Goal: Find specific page/section: Find specific page/section

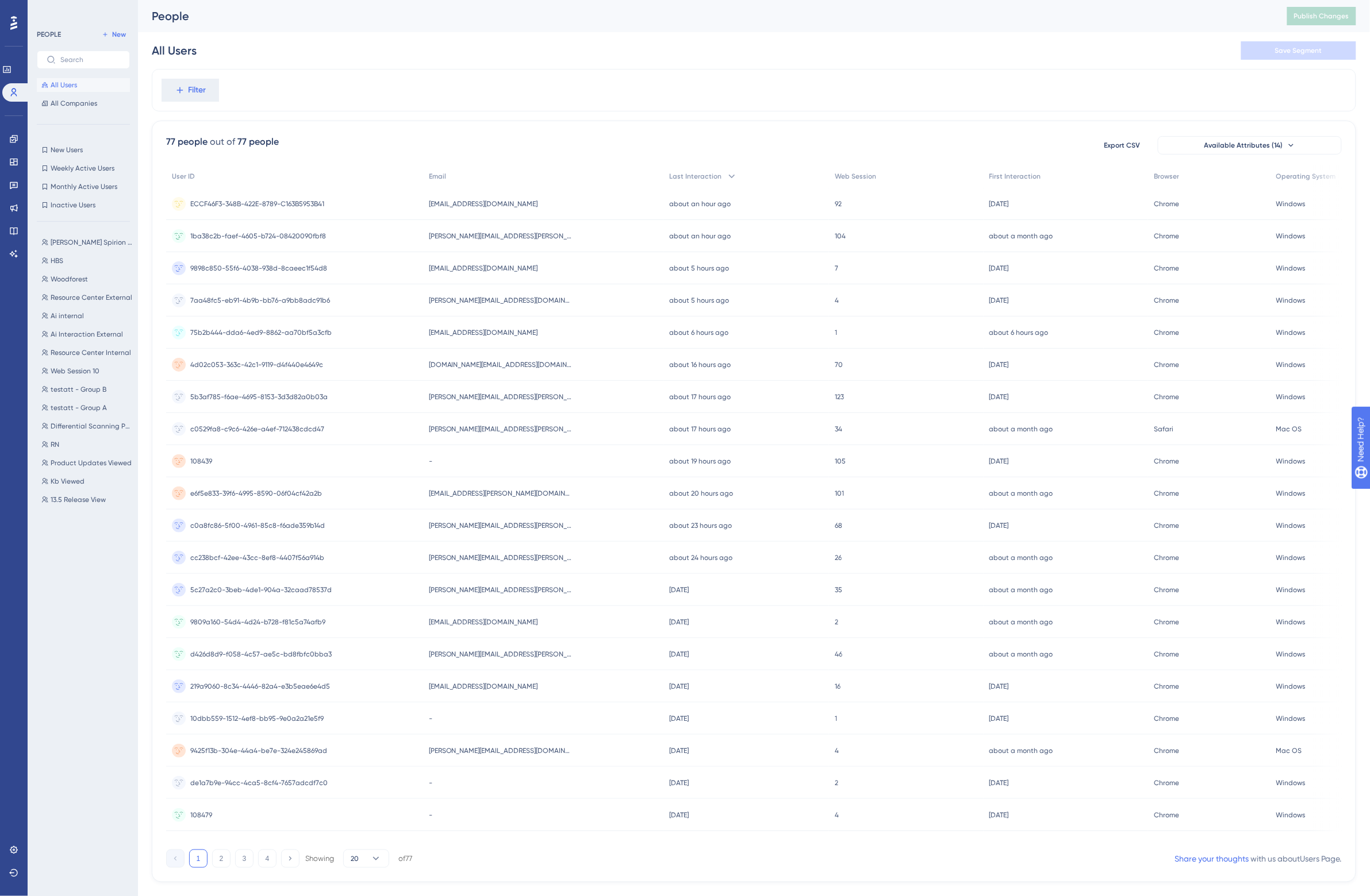
click at [345, 24] on div "People" at bounding box center [704, 16] width 1106 height 16
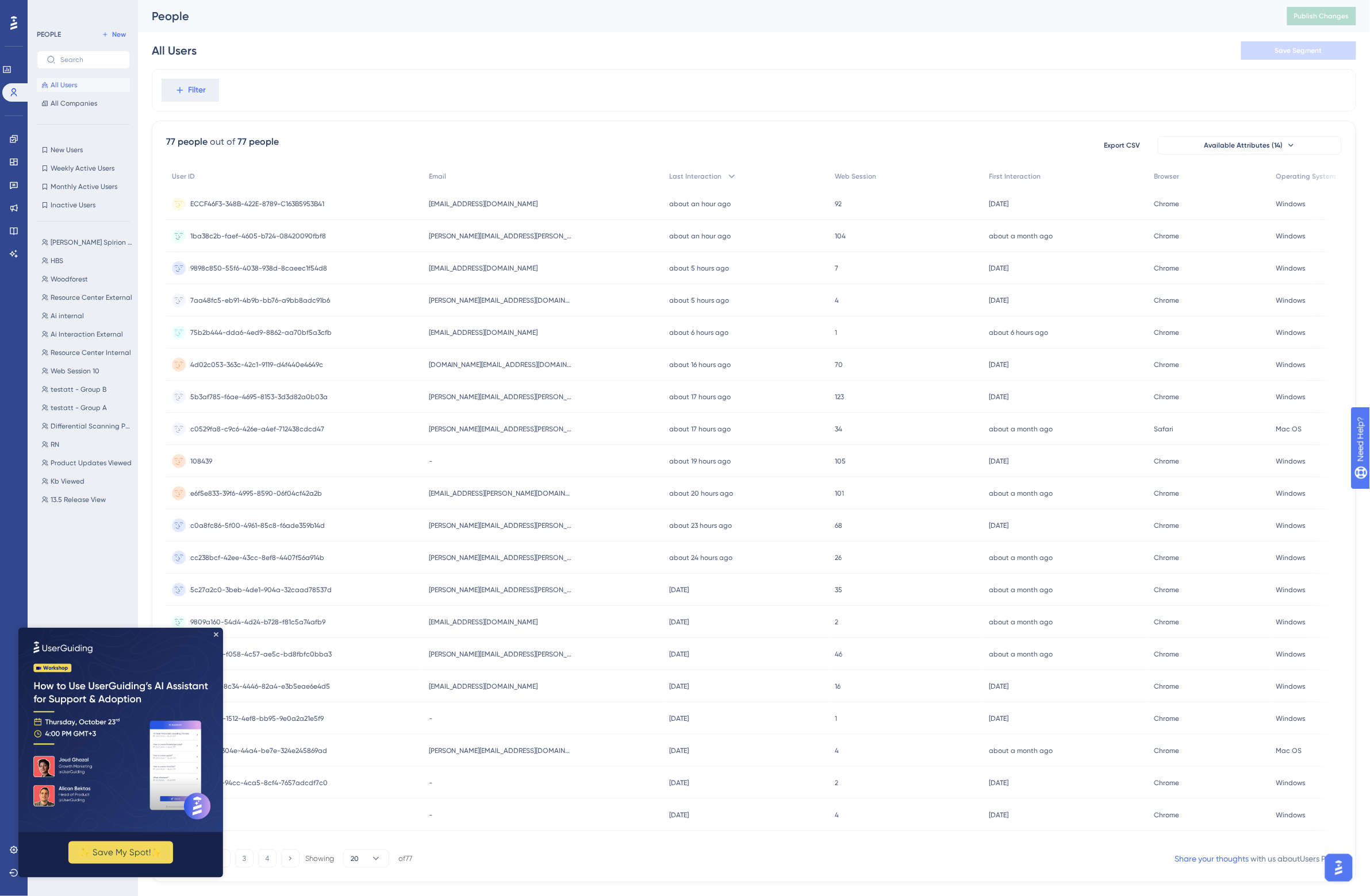
click at [217, 634] on img at bounding box center [120, 730] width 204 height 204
click at [216, 632] on icon "Close Preview" at bounding box center [216, 634] width 5 height 5
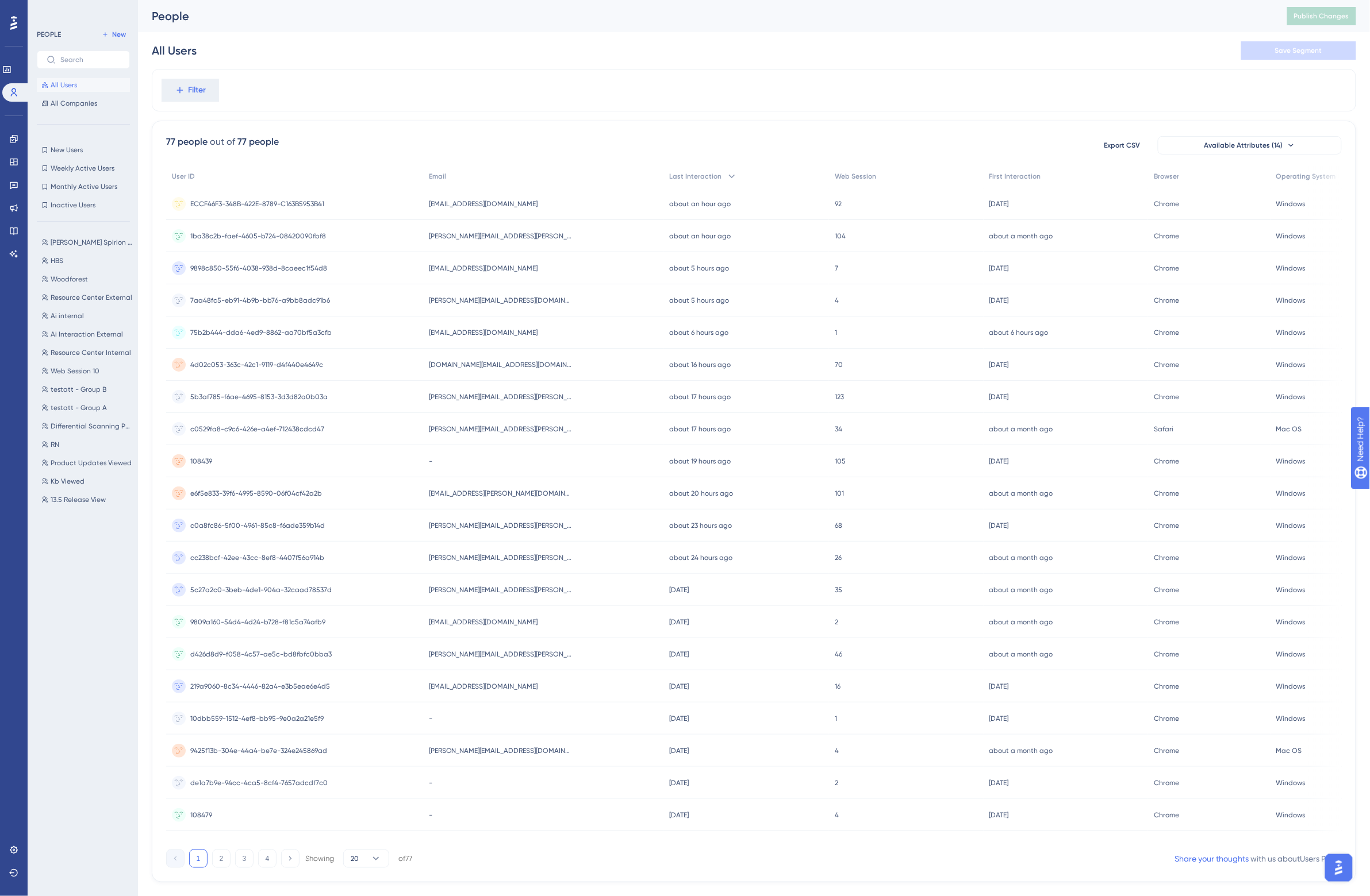
click at [516, 114] on div "Filter 77 people out of 77 people Export CSV Available Attributes (14) User ID …" at bounding box center [754, 476] width 1204 height 814
click at [12, 253] on icon at bounding box center [13, 254] width 9 height 9
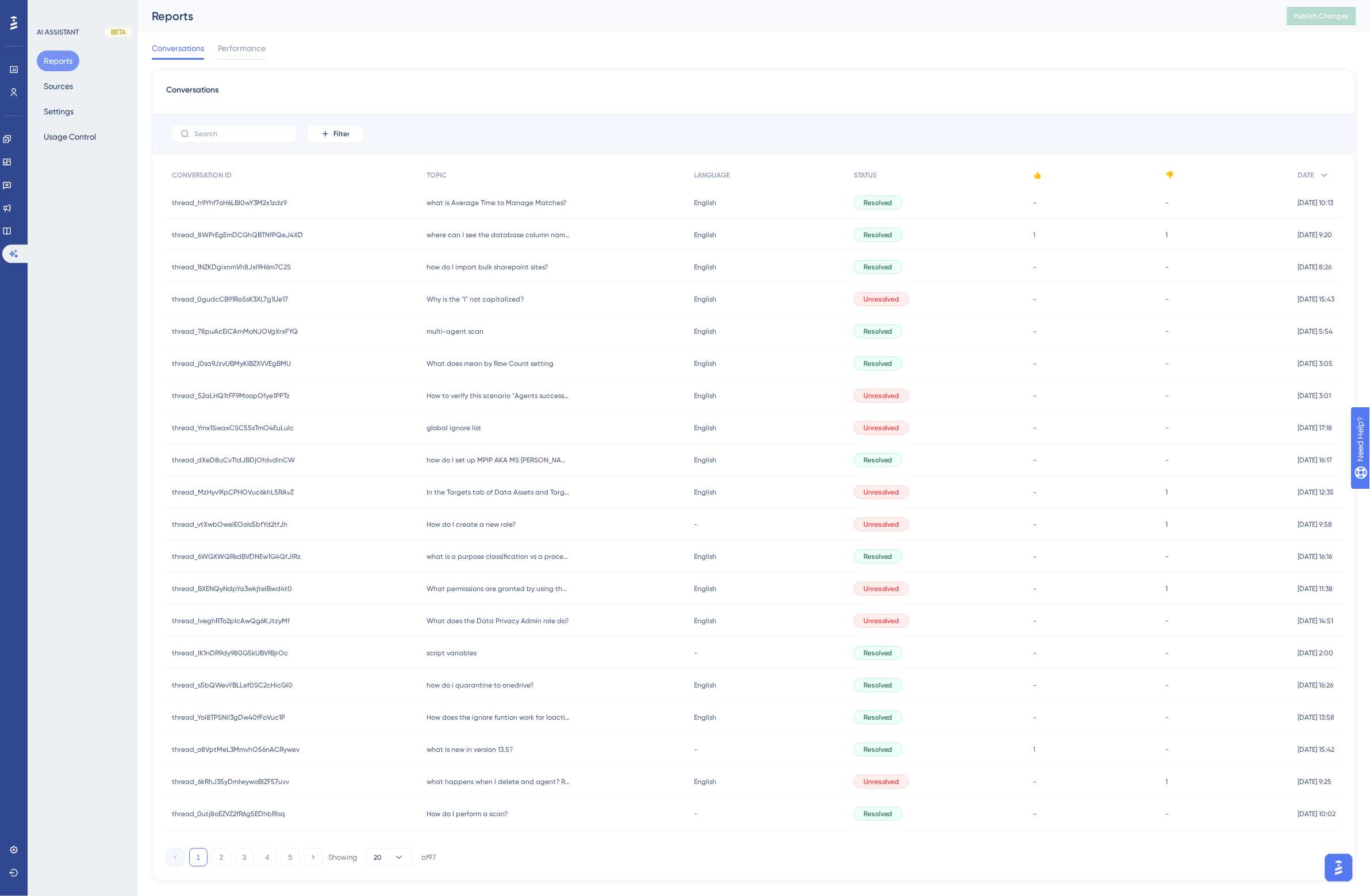
click at [430, 60] on div "Conversations Performance" at bounding box center [754, 50] width 1204 height 37
click at [18, 91] on icon at bounding box center [13, 92] width 9 height 9
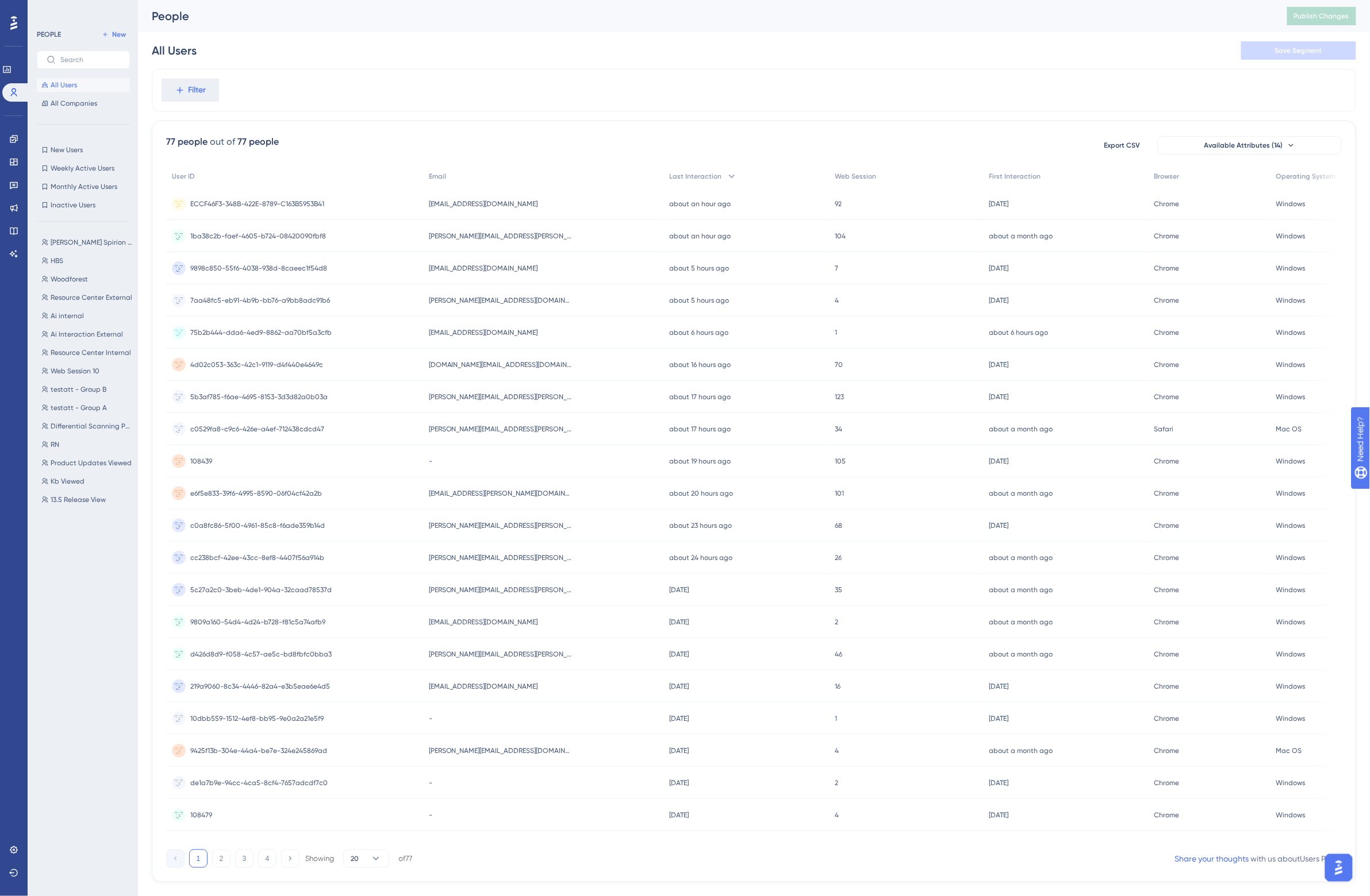
click at [383, 58] on div "All Users Save Segment" at bounding box center [754, 50] width 1204 height 37
click at [295, 299] on span "7aa48fc5-eb91-4b9b-bb76-a9bb8adc91b6" at bounding box center [260, 300] width 140 height 9
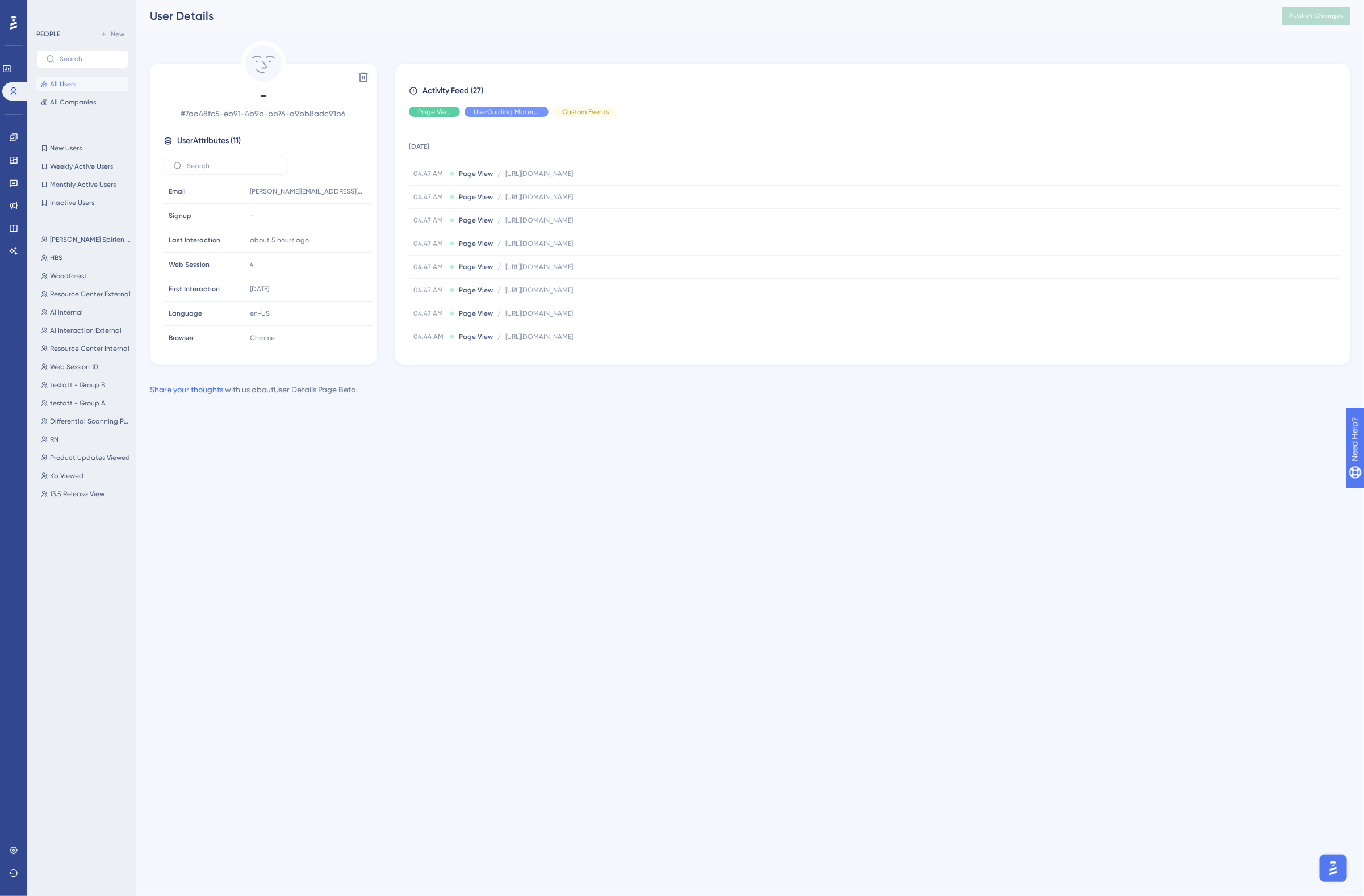
click at [814, 0] on html "Performance Users Engagement Widgets Feedback Product Updates Knowledge Base AI…" at bounding box center [682, 0] width 1364 height 0
click at [440, 14] on div "User Details" at bounding box center [702, 16] width 1104 height 16
click at [11, 68] on icon at bounding box center [7, 68] width 9 height 9
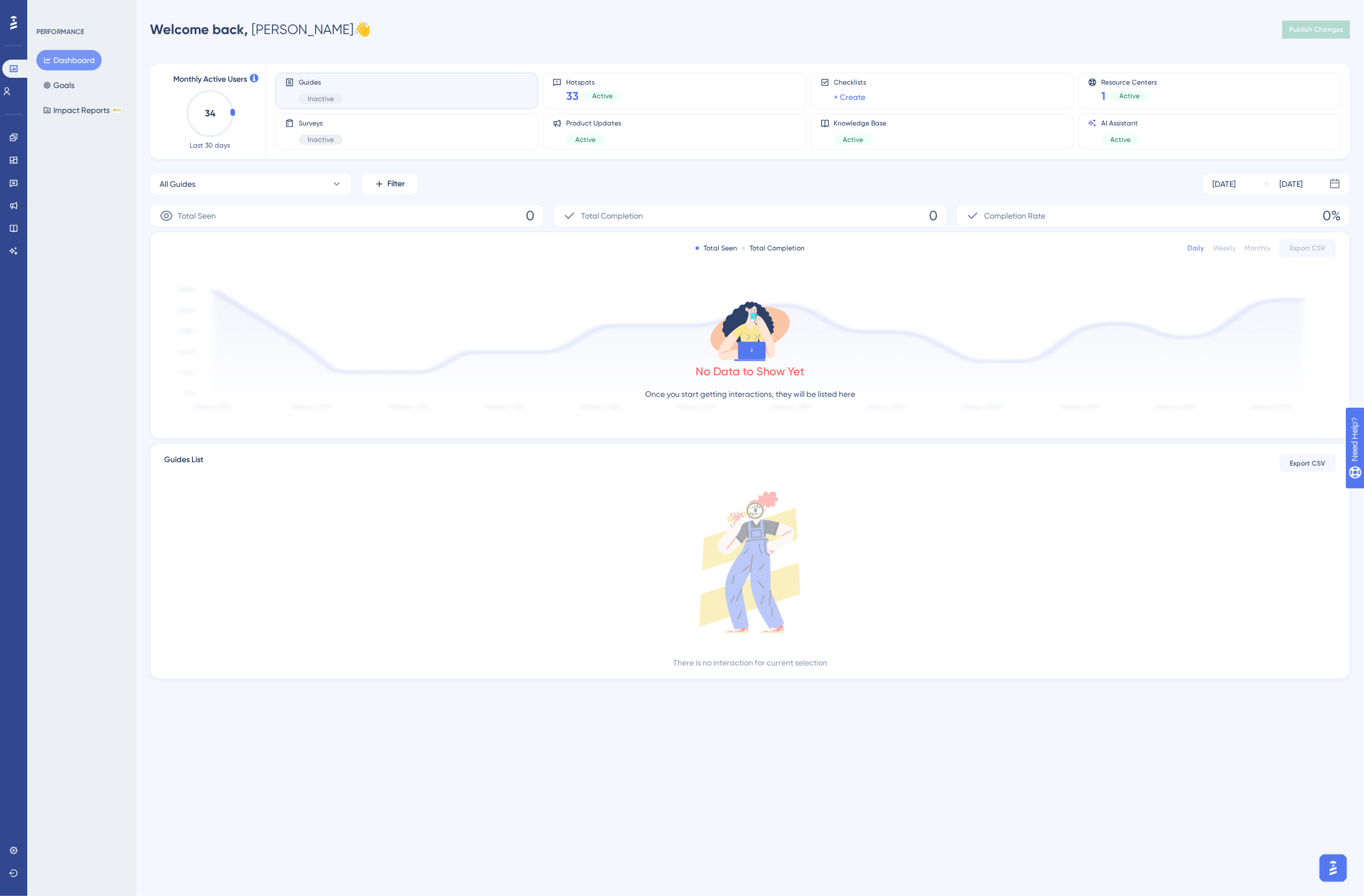
click at [413, 41] on div "Performance Users Engagement Widgets Feedback Product Updates Knowledge Base AI…" at bounding box center [750, 357] width 1227 height 679
click at [426, 40] on div "Welcome back, [PERSON_NAME] 👋 Publish Changes" at bounding box center [750, 29] width 1200 height 23
click at [87, 110] on button "Impact Reports BETA" at bounding box center [83, 110] width 93 height 20
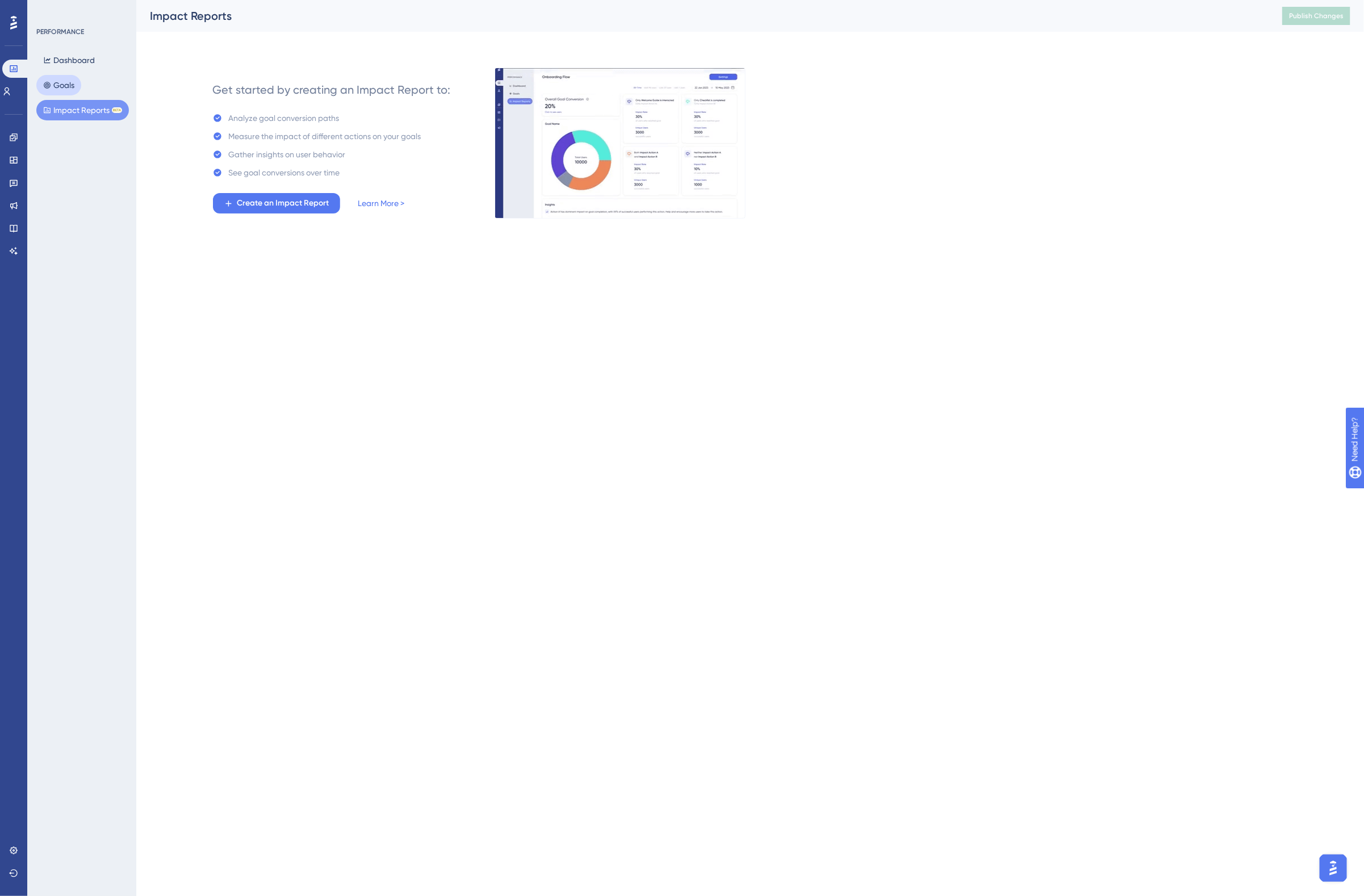
click at [71, 81] on button "Goals" at bounding box center [59, 85] width 45 height 20
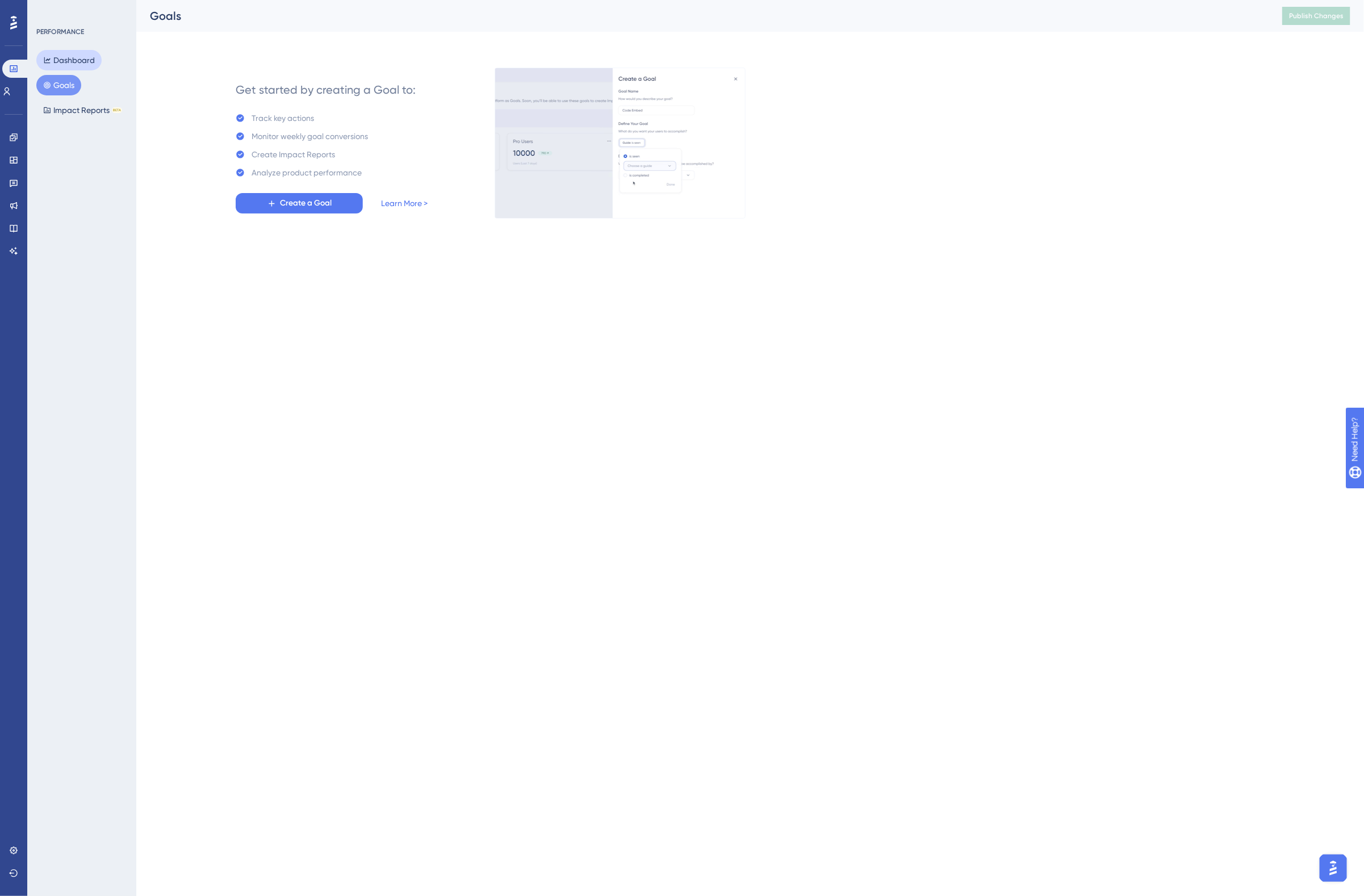
click at [82, 58] on button "Dashboard" at bounding box center [69, 59] width 65 height 20
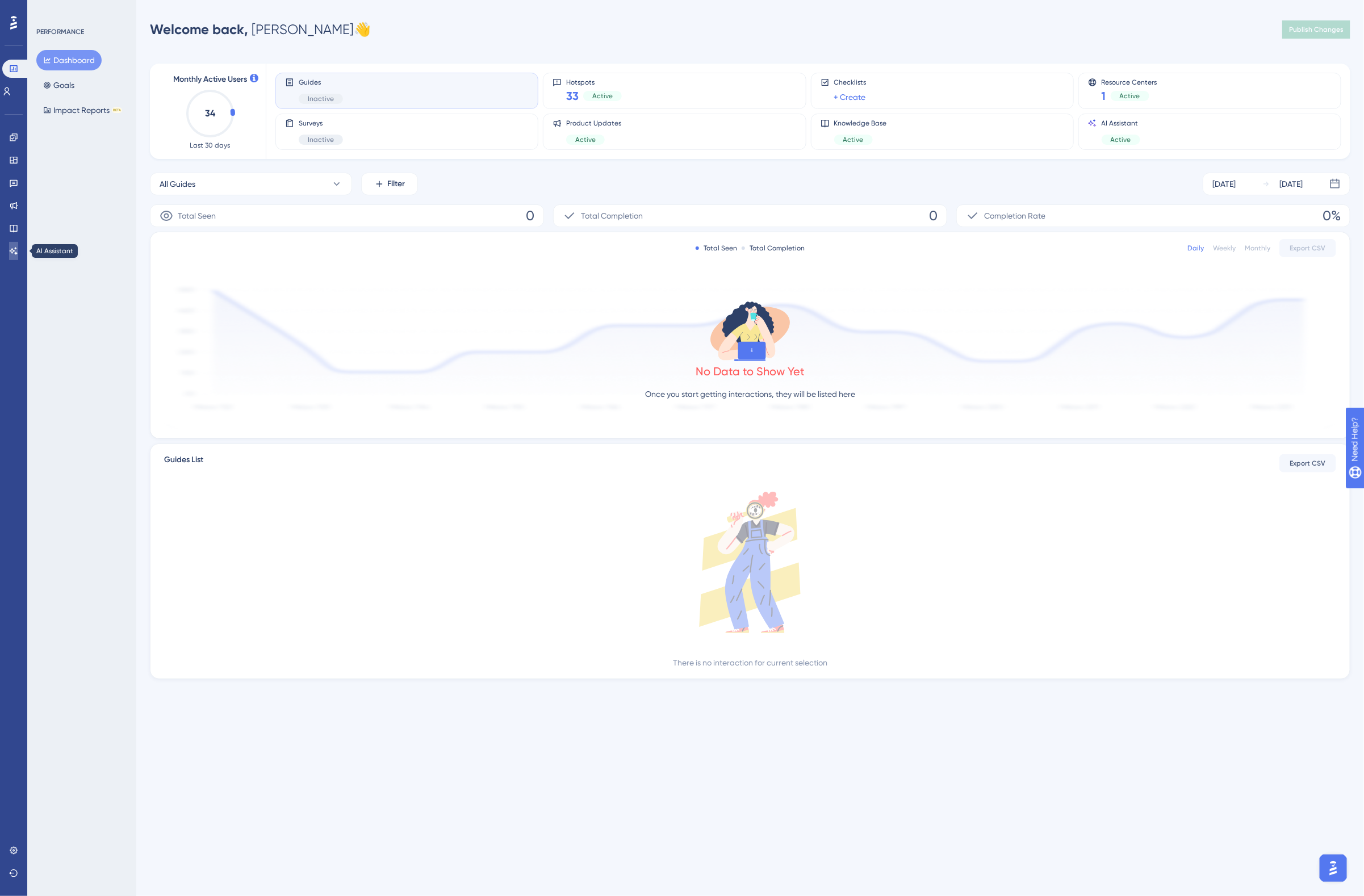
click at [15, 252] on icon at bounding box center [14, 250] width 8 height 7
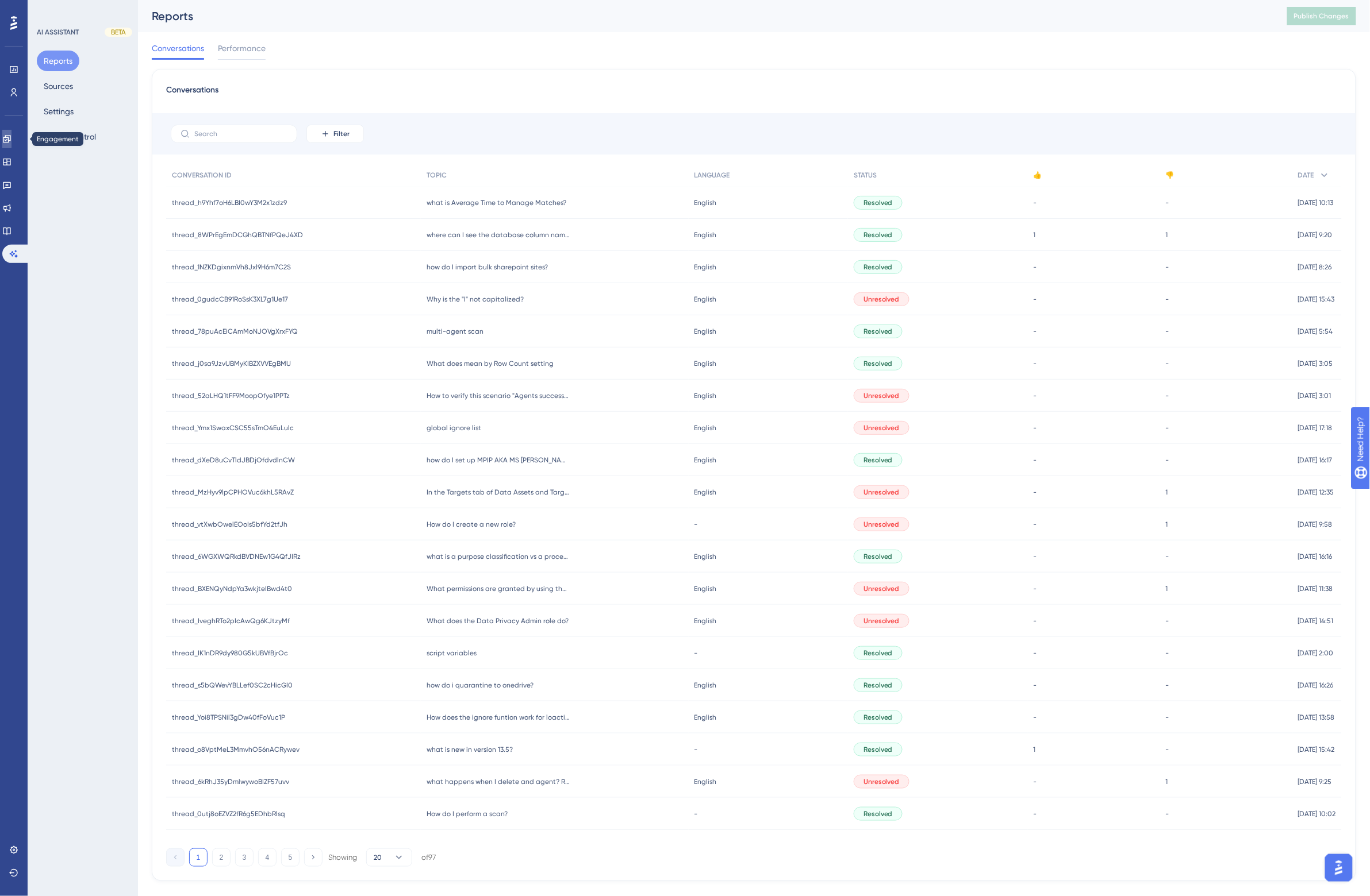
click at [11, 140] on icon at bounding box center [6, 138] width 7 height 7
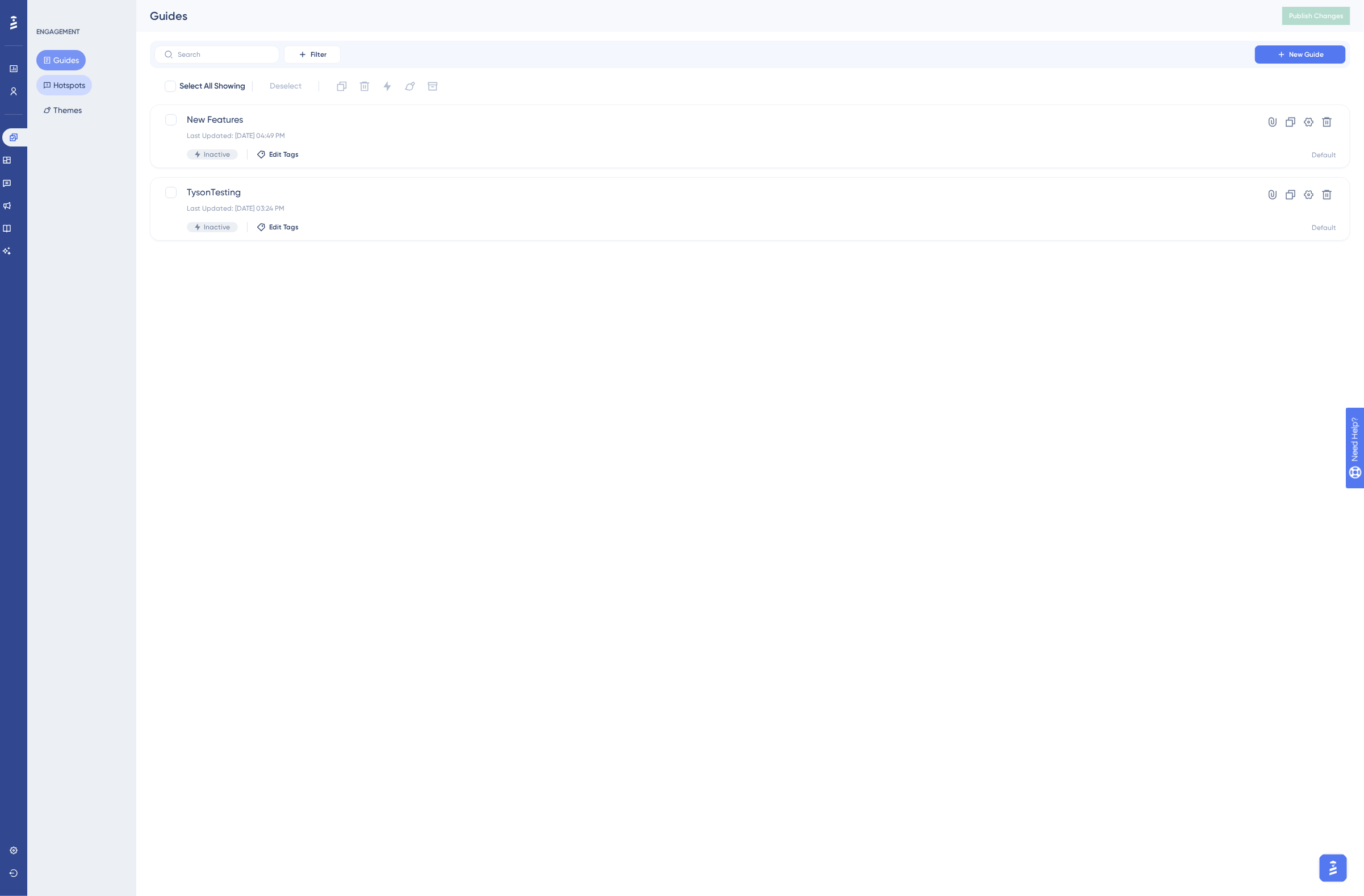
click at [68, 85] on button "Hotspots" at bounding box center [64, 85] width 55 height 20
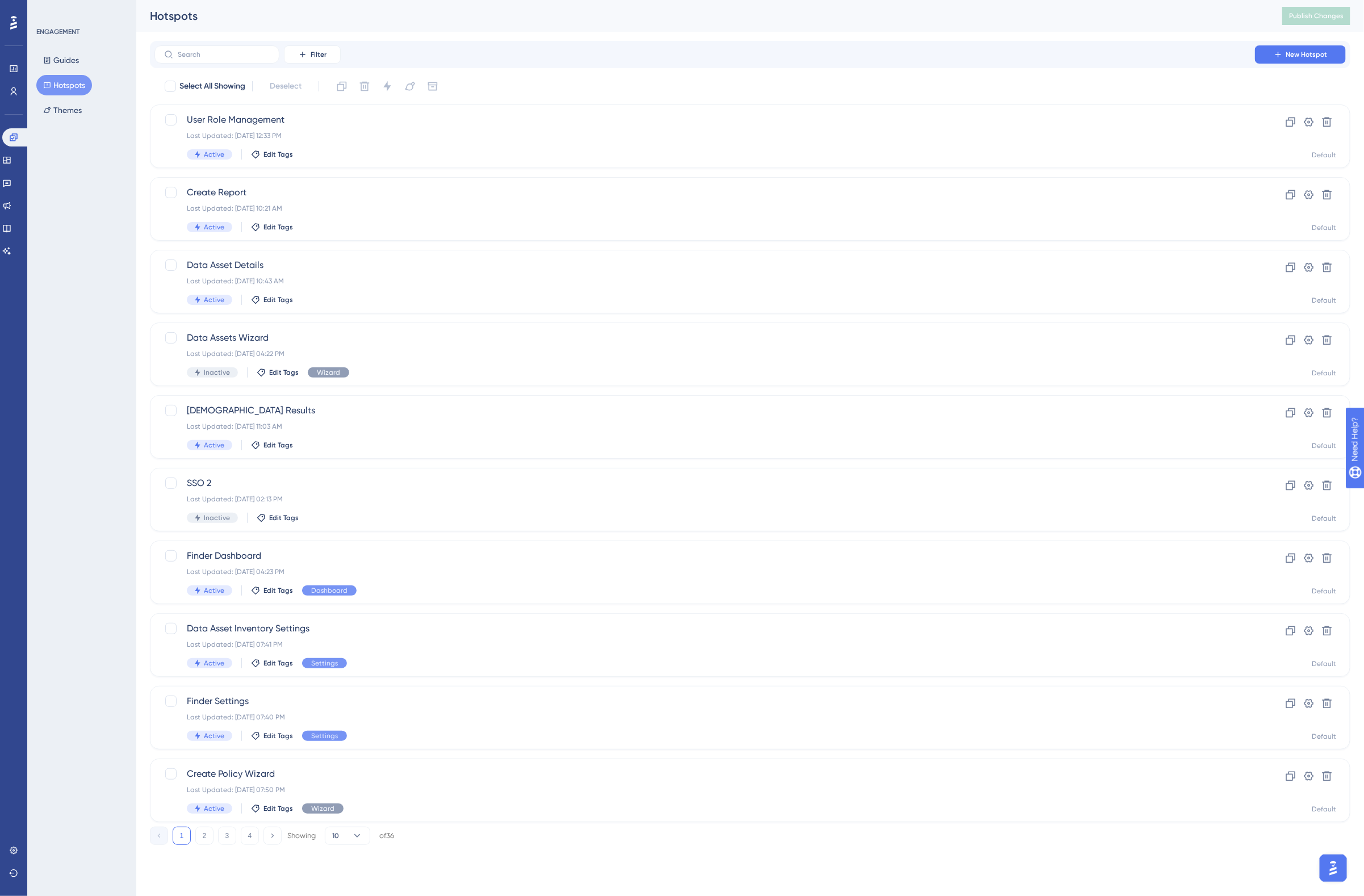
click at [472, 28] on div "Hotspots Publish Changes" at bounding box center [750, 15] width 1227 height 32
click at [413, 17] on div "Hotspots" at bounding box center [702, 16] width 1104 height 16
click at [404, 24] on div "Hotspots Publish Changes" at bounding box center [750, 15] width 1227 height 32
click at [407, 19] on div "Hotspots" at bounding box center [702, 16] width 1104 height 16
click at [9, 91] on icon at bounding box center [13, 91] width 9 height 9
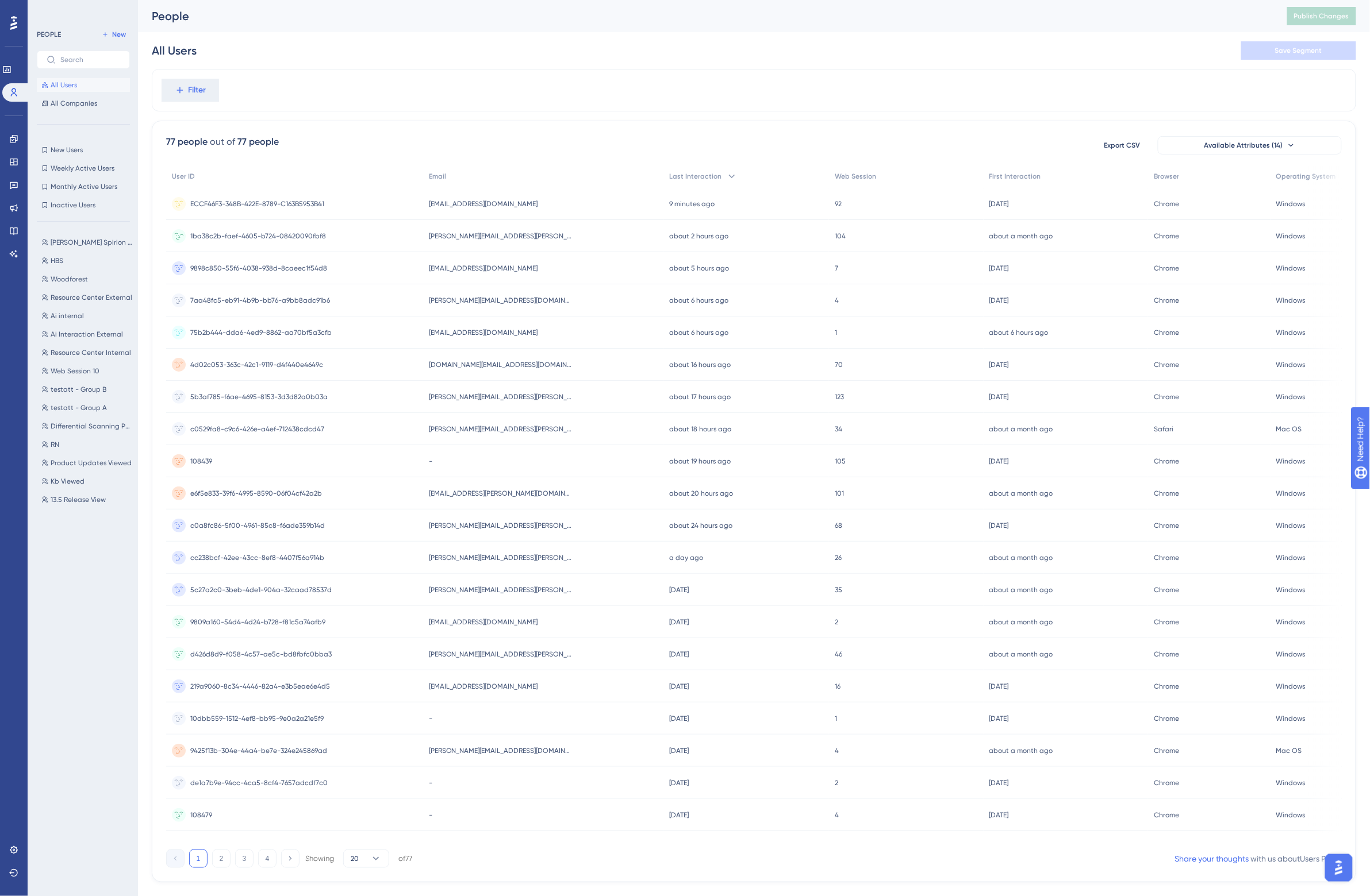
click at [495, 233] on span "[PERSON_NAME][EMAIL_ADDRESS][PERSON_NAME][DOMAIN_NAME]" at bounding box center [500, 236] width 143 height 9
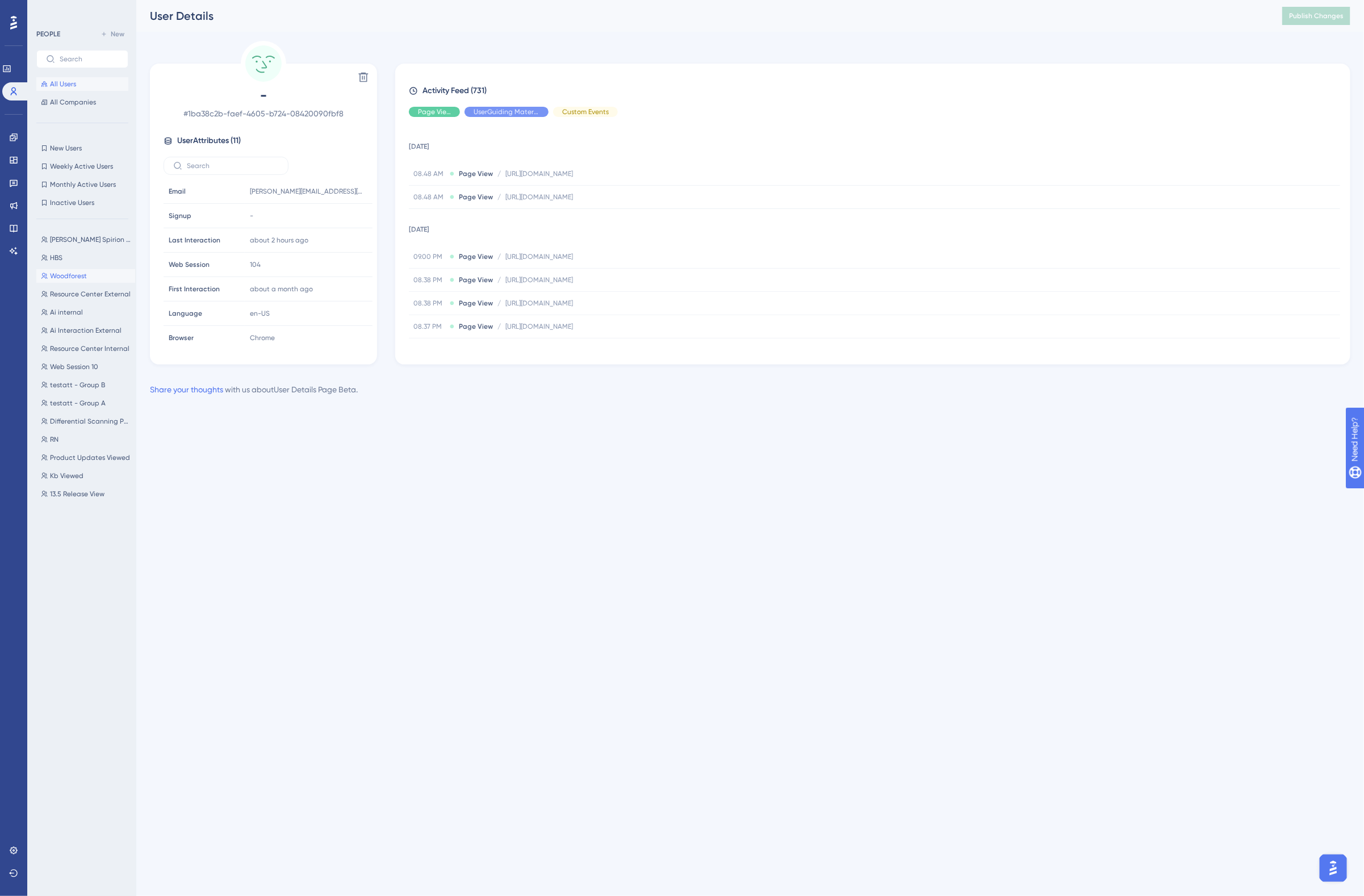
click at [77, 271] on span "Woodforest" at bounding box center [68, 275] width 37 height 9
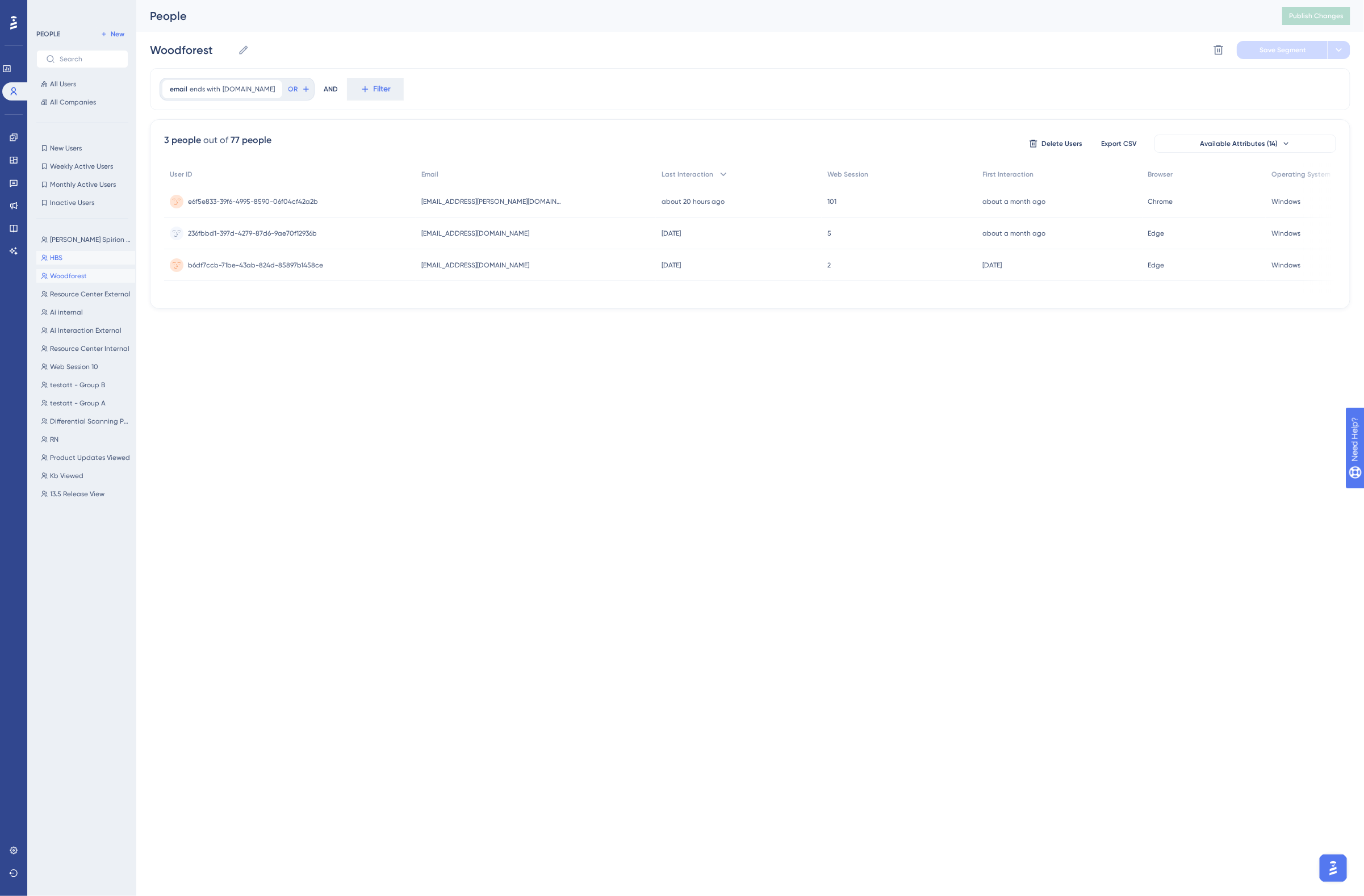
click at [65, 257] on button "HBS HBS" at bounding box center [85, 257] width 98 height 14
click at [75, 292] on span "Resource Center External" at bounding box center [90, 294] width 81 height 9
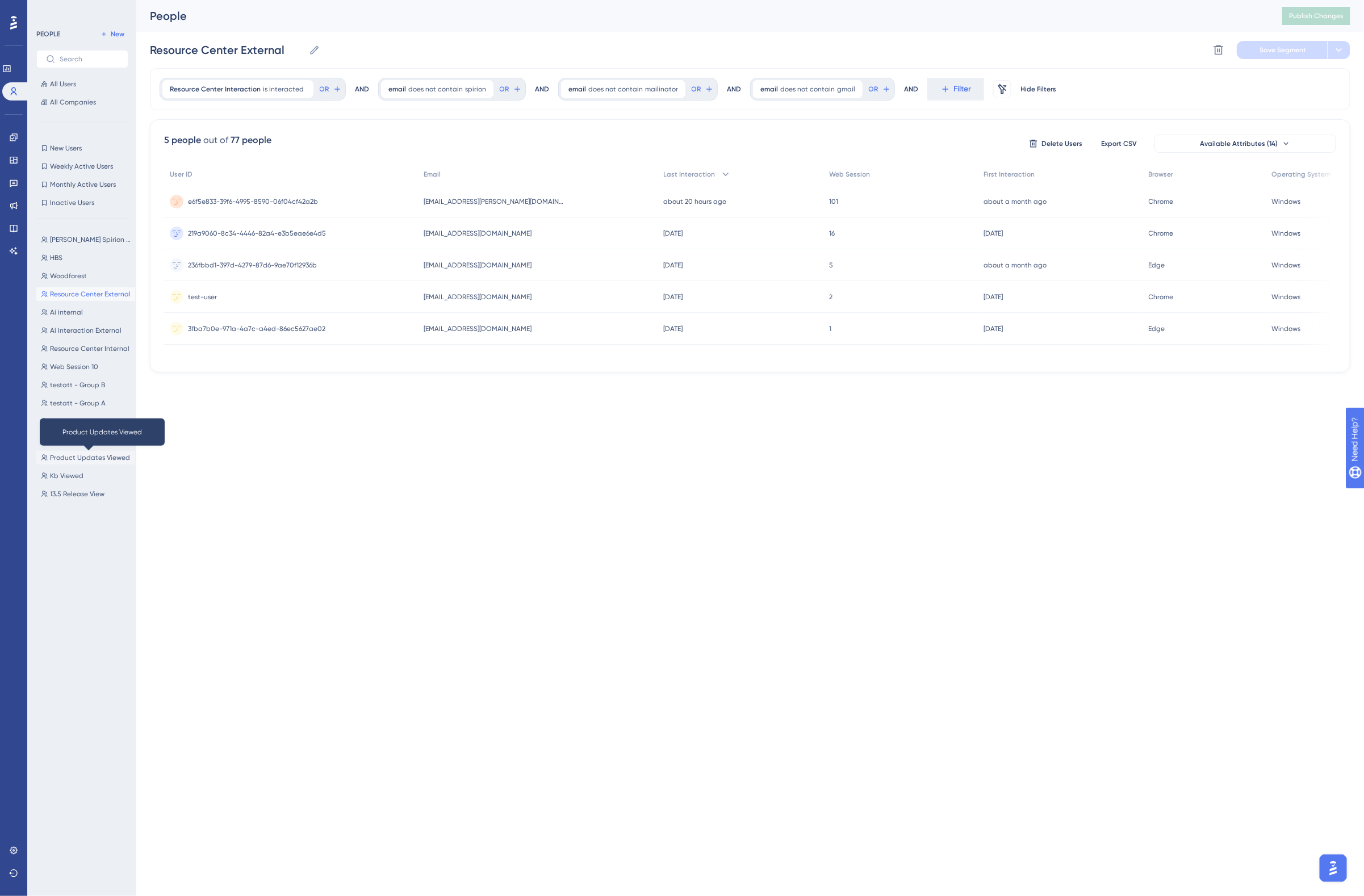
click at [85, 457] on span "Product Updates Viewed" at bounding box center [90, 457] width 80 height 9
type input "Product Updates Viewed"
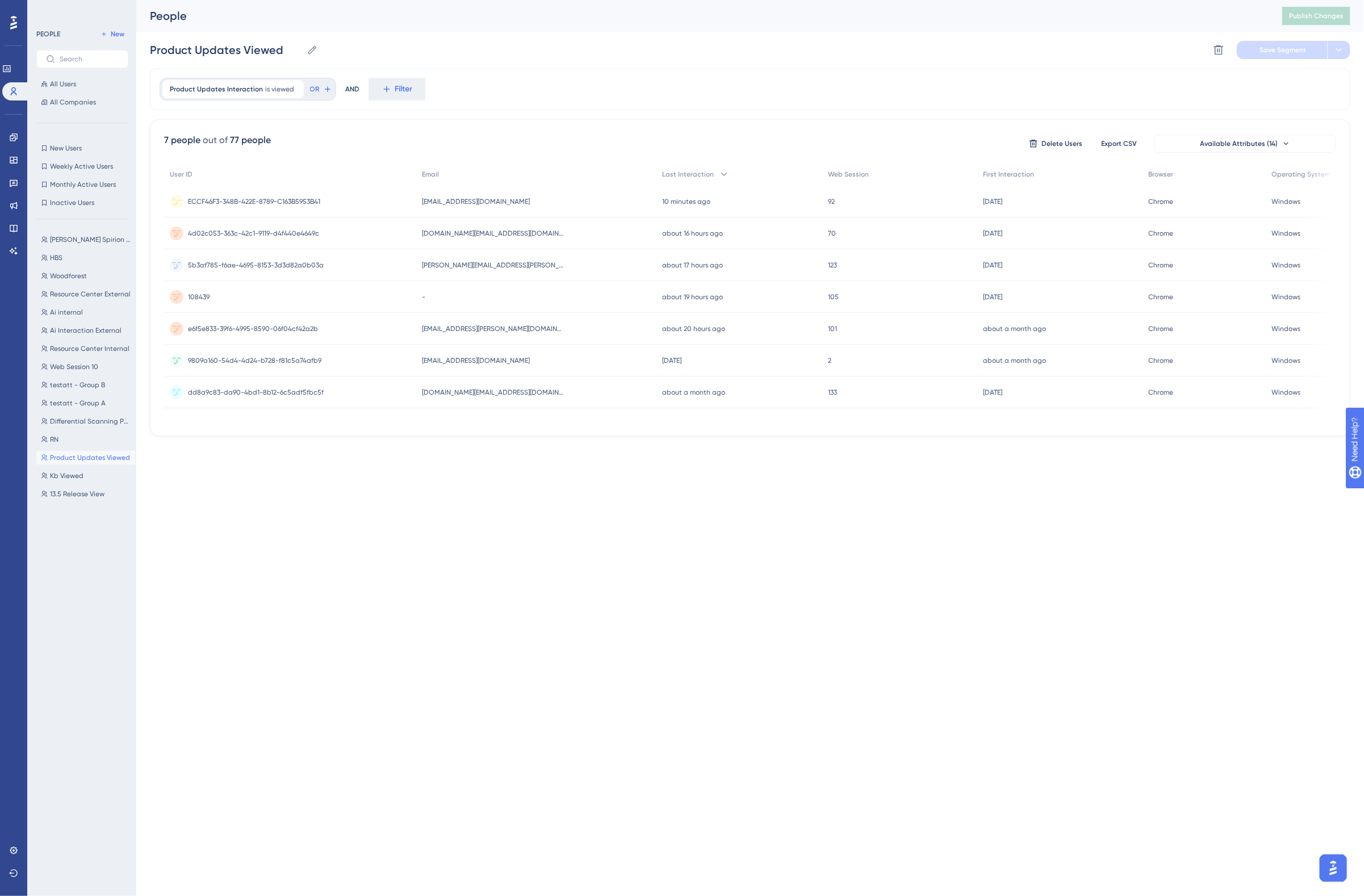
click at [475, 199] on span "[EMAIL_ADDRESS][DOMAIN_NAME]" at bounding box center [475, 201] width 108 height 9
